Goal: Task Accomplishment & Management: Use online tool/utility

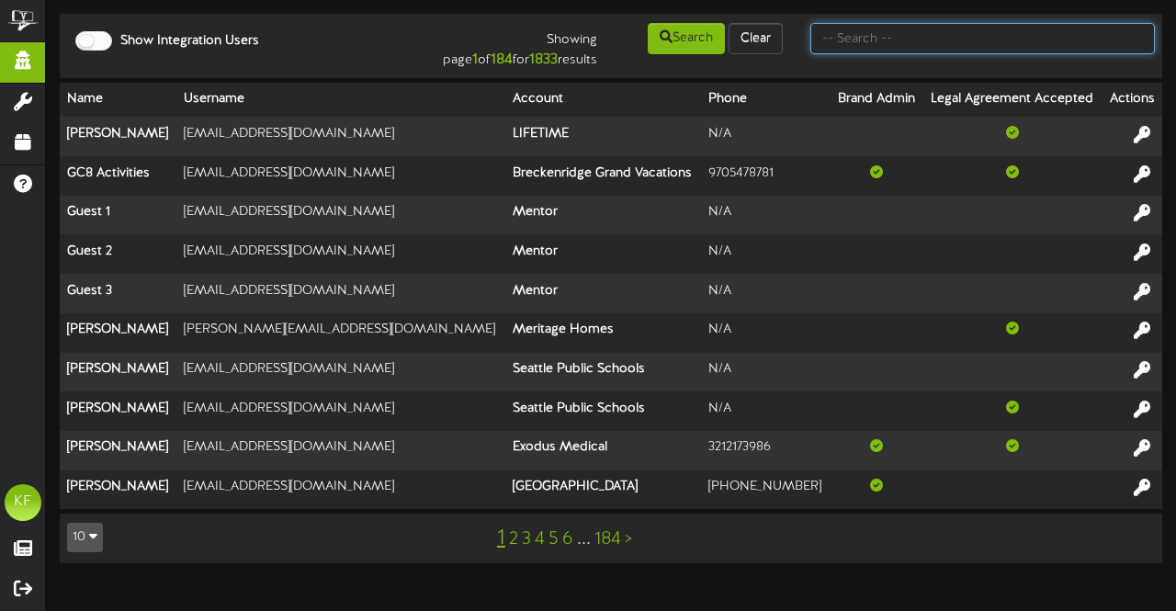
click at [925, 34] on input "text" at bounding box center [982, 38] width 344 height 31
type input "cam banner"
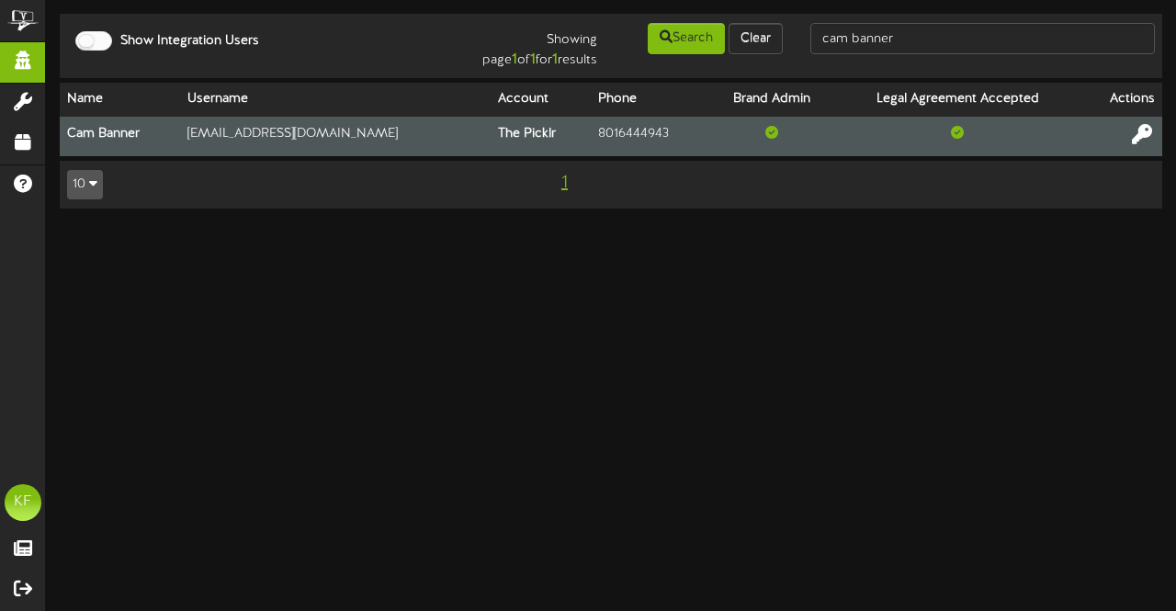
click at [1145, 146] on button at bounding box center [1141, 136] width 31 height 28
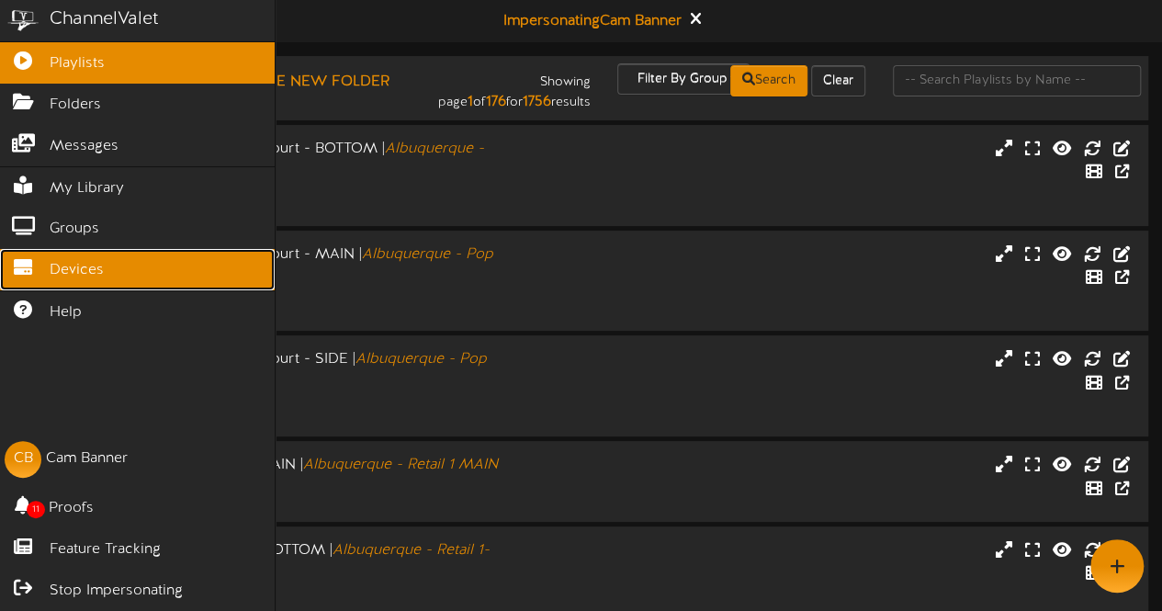
click at [37, 266] on link "Devices" at bounding box center [137, 269] width 275 height 41
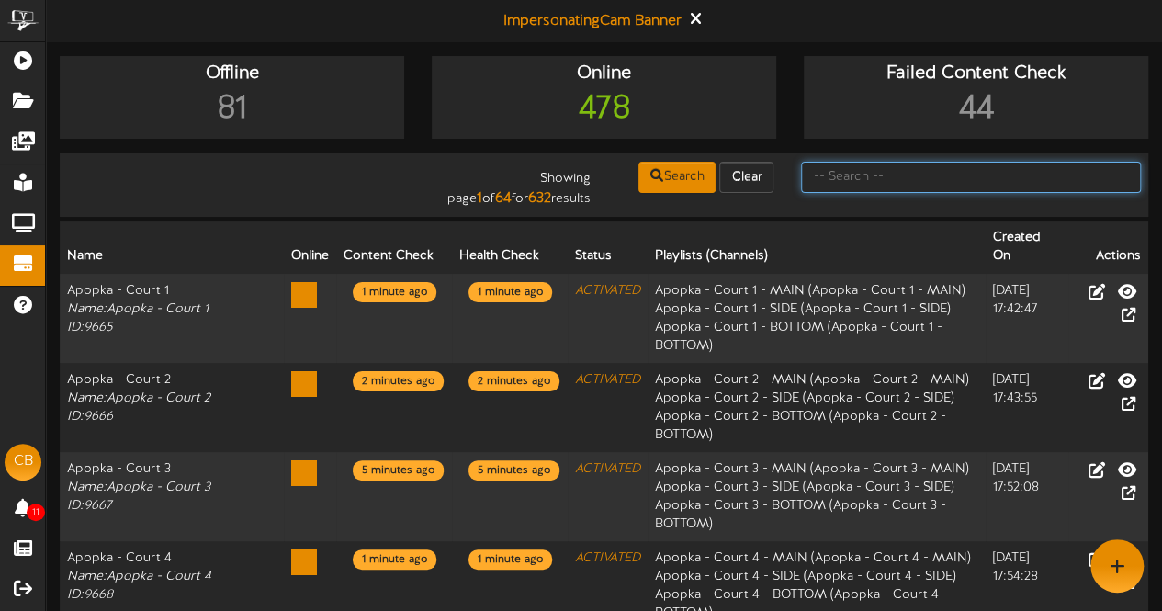
click at [824, 181] on input "text" at bounding box center [971, 177] width 340 height 31
type input "cumming"
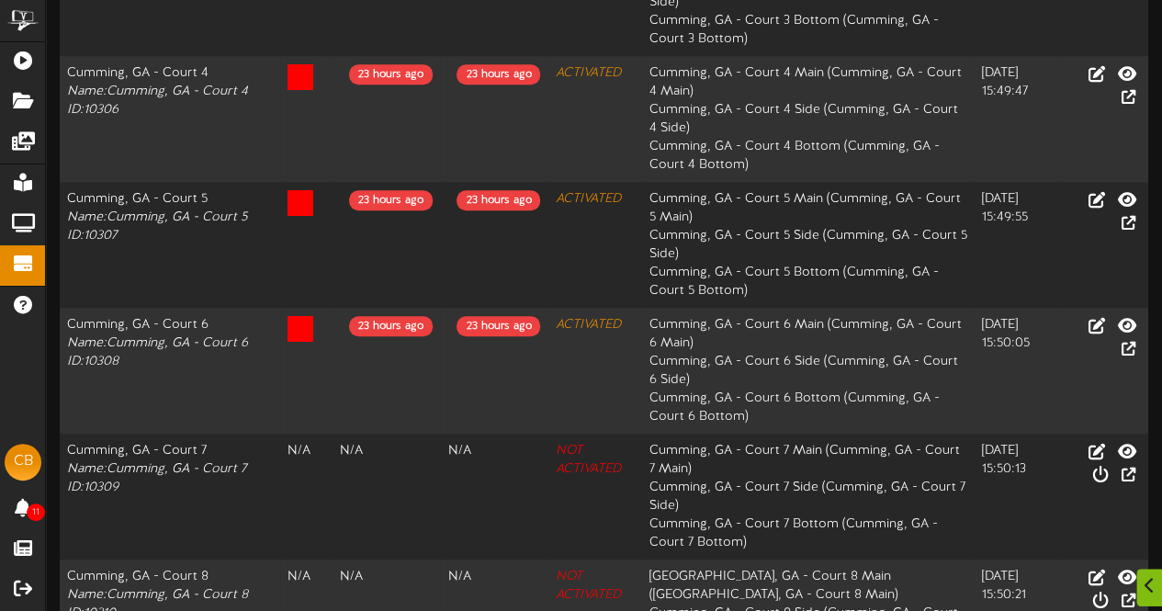
scroll to position [806, 0]
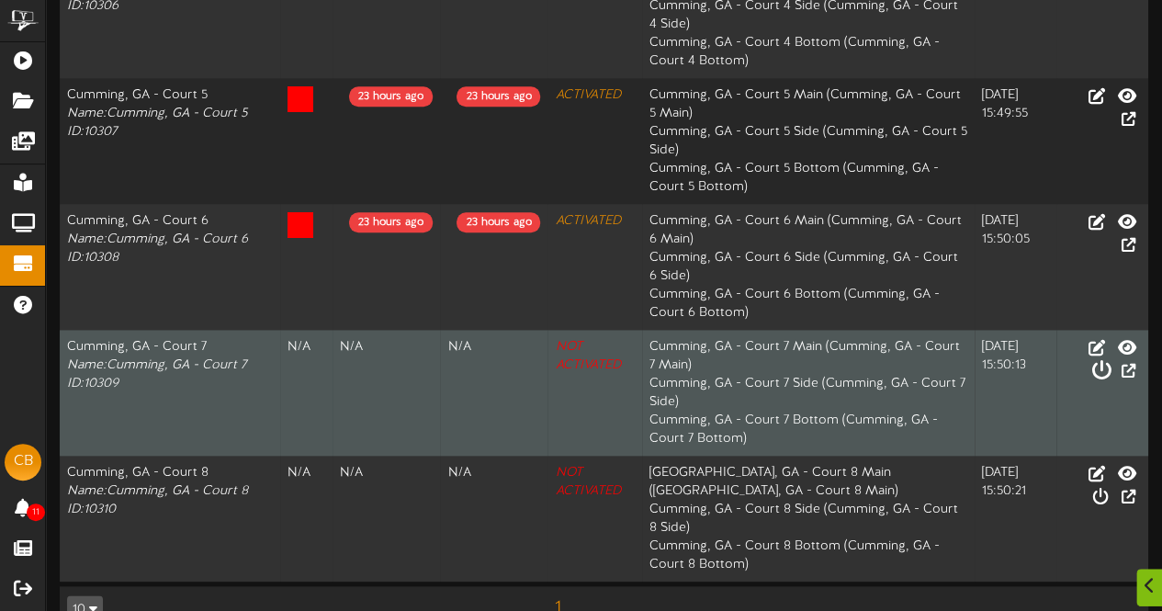
click at [1110, 360] on icon at bounding box center [1100, 370] width 20 height 20
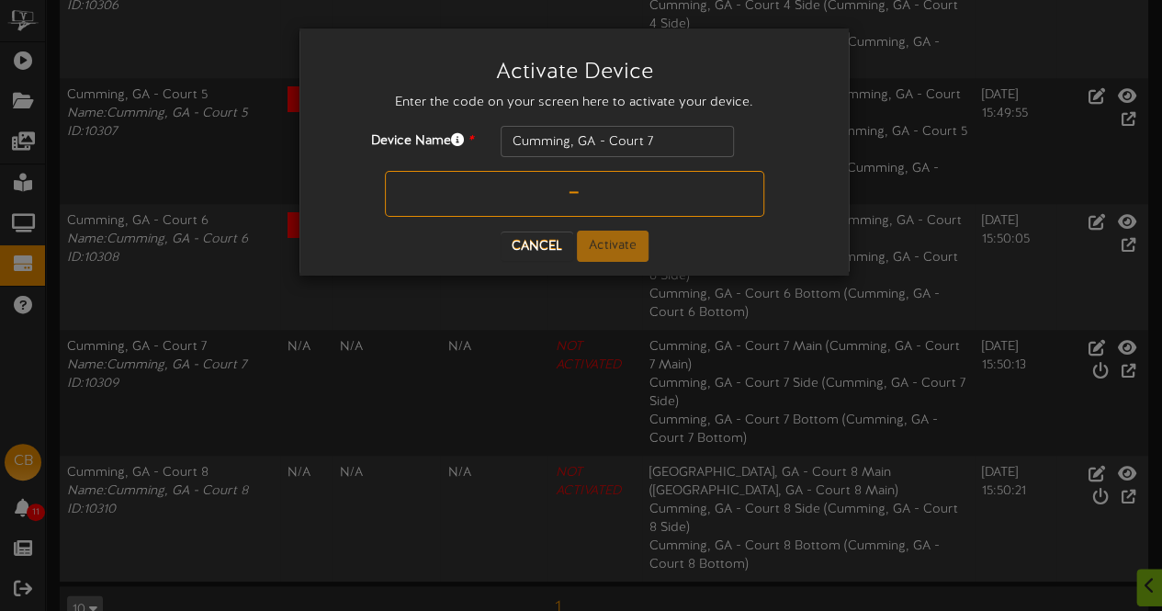
click at [575, 205] on input "text" at bounding box center [574, 194] width 379 height 46
type input "8AARLH"
click at [630, 251] on button "Activate" at bounding box center [613, 246] width 72 height 31
